Goal: Transaction & Acquisition: Purchase product/service

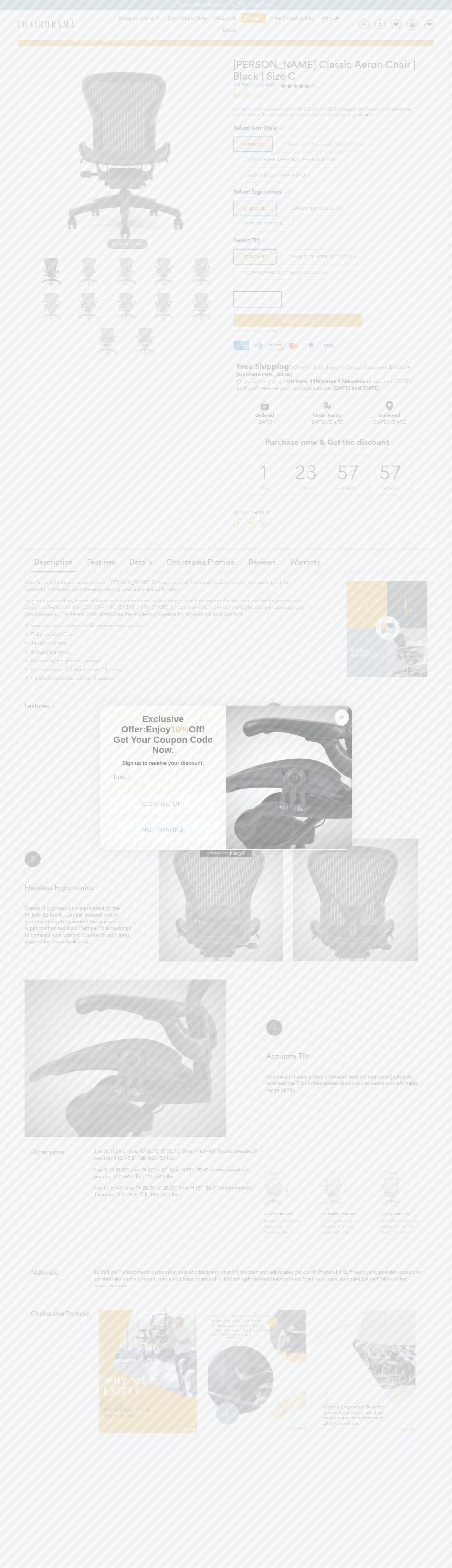
click at [163, 831] on button "NO, THANKS" at bounding box center [163, 830] width 109 height 21
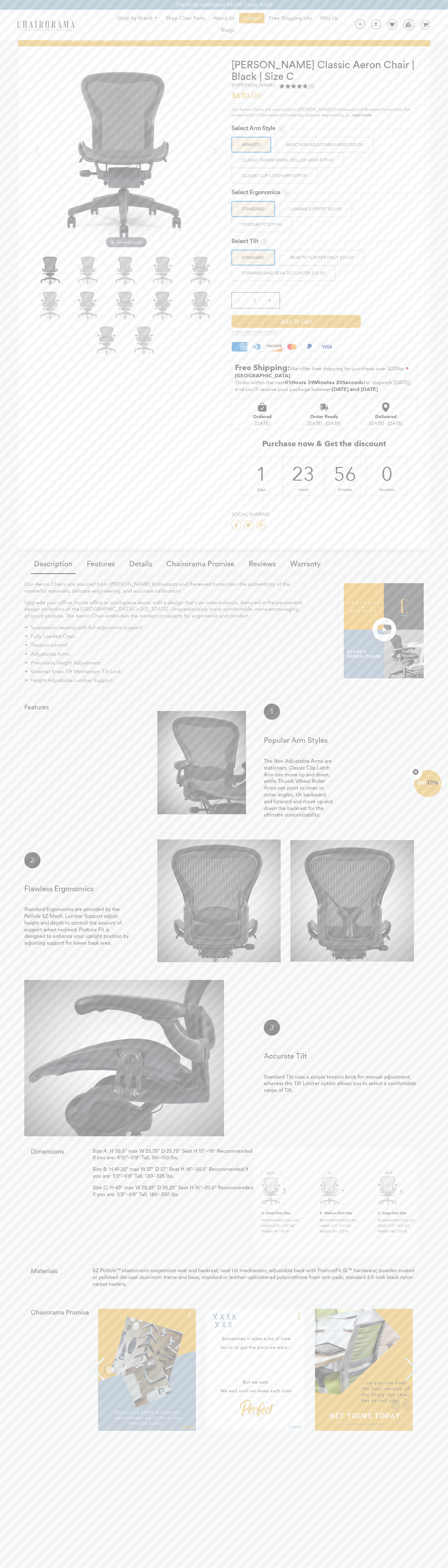
click at [296, 321] on span "Add to Cart" at bounding box center [296, 321] width 129 height 13
